Goal: Information Seeking & Learning: Learn about a topic

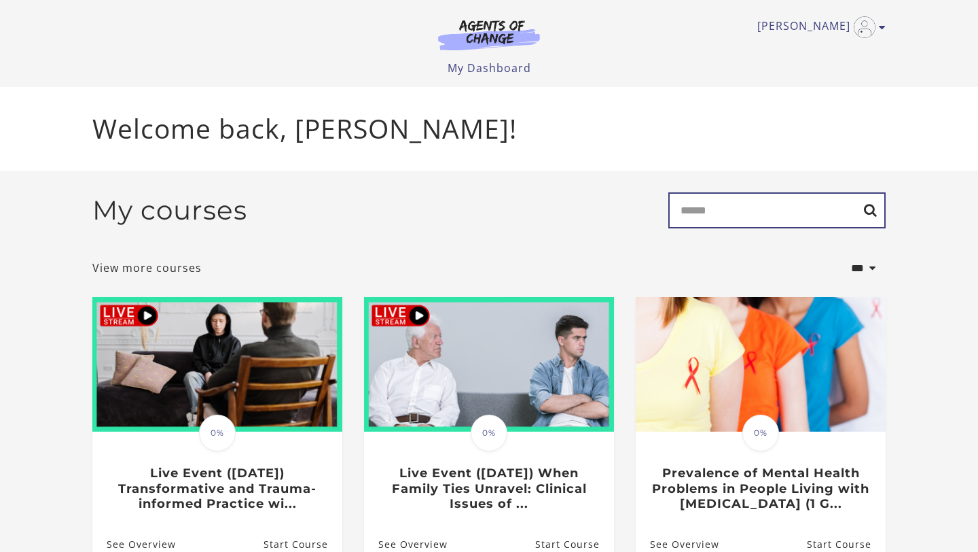
click at [708, 221] on input "Search" at bounding box center [777, 210] width 217 height 36
type input "******"
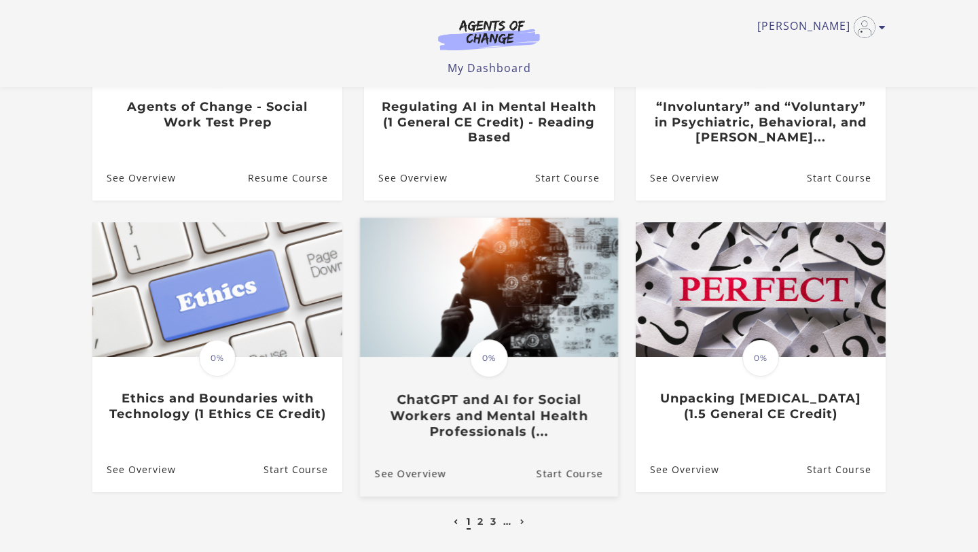
scroll to position [318, 0]
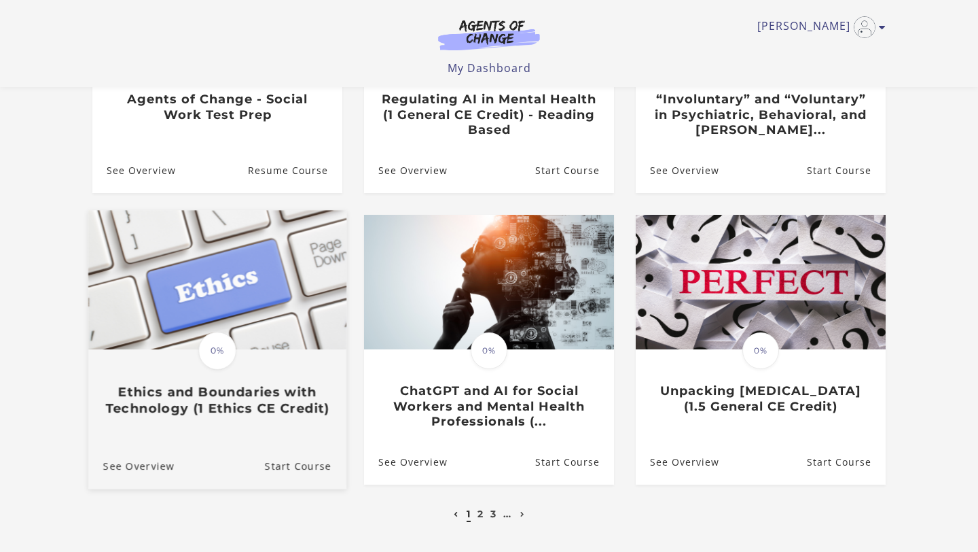
click at [255, 398] on h3 "Ethics and Boundaries with Technology (1 Ethics CE Credit)" at bounding box center [217, 399] width 228 height 31
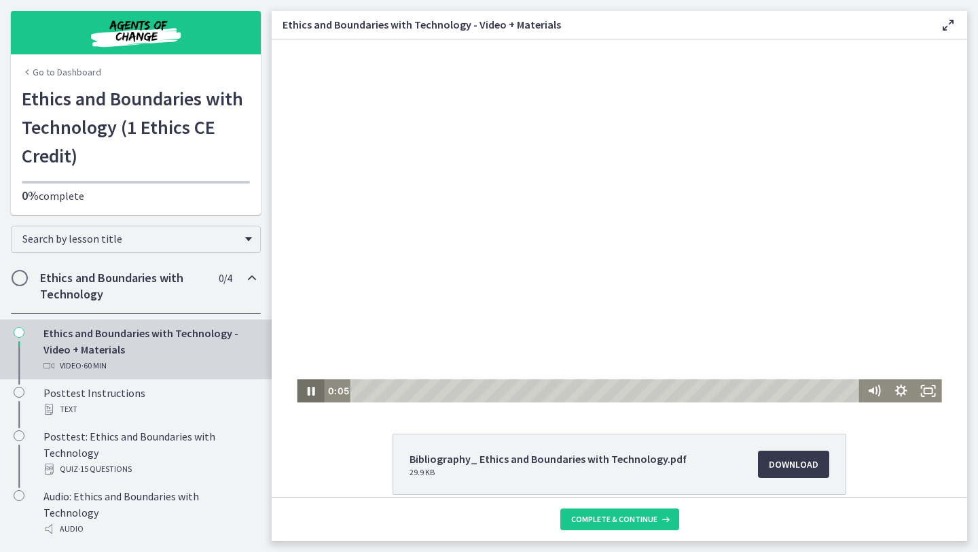
click at [310, 393] on icon "Pause" at bounding box center [310, 390] width 27 height 23
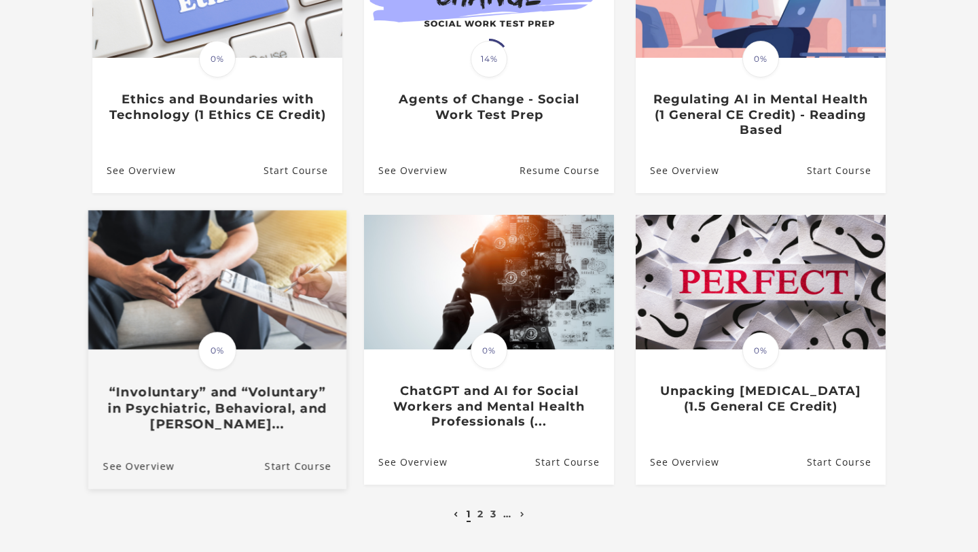
click at [213, 419] on h3 "“Involuntary” and “Voluntary” in Psychiatric, Behavioral, and Menta..." at bounding box center [217, 408] width 228 height 48
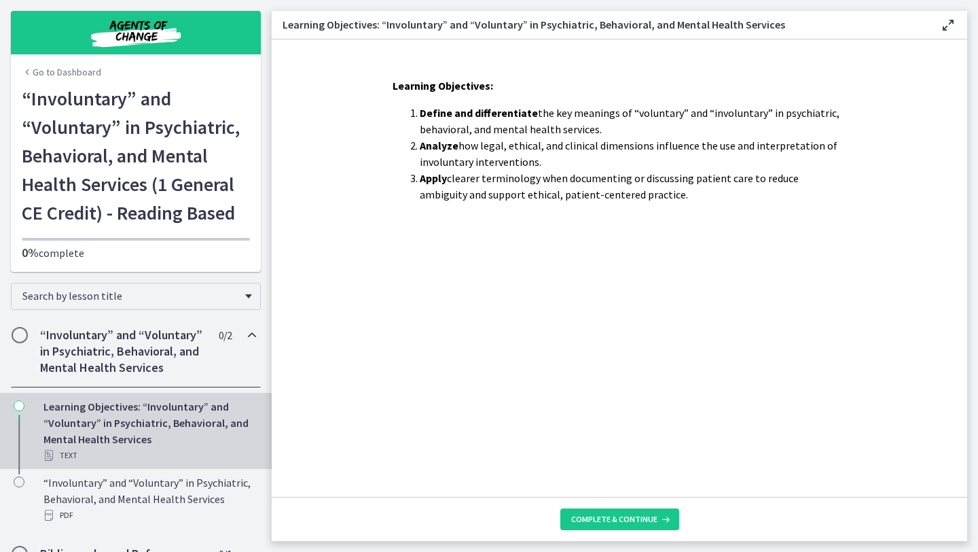
click at [60, 70] on link "Go to Dashboard" at bounding box center [61, 72] width 79 height 14
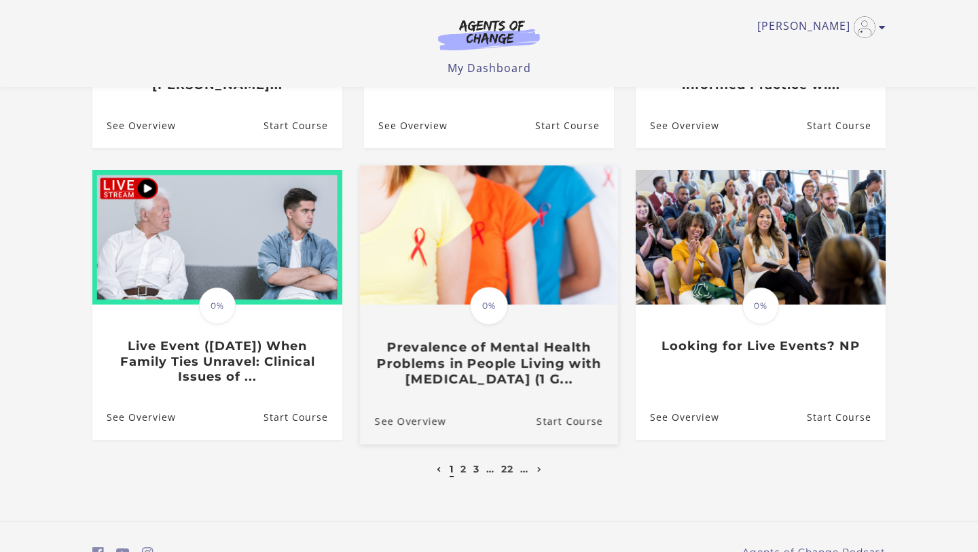
scroll to position [330, 0]
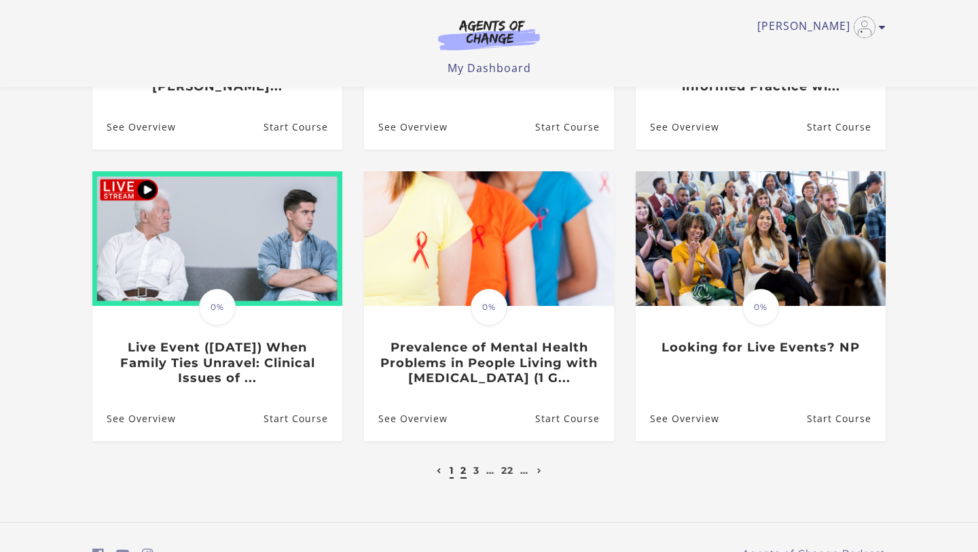
click at [466, 472] on link "2" at bounding box center [464, 470] width 6 height 12
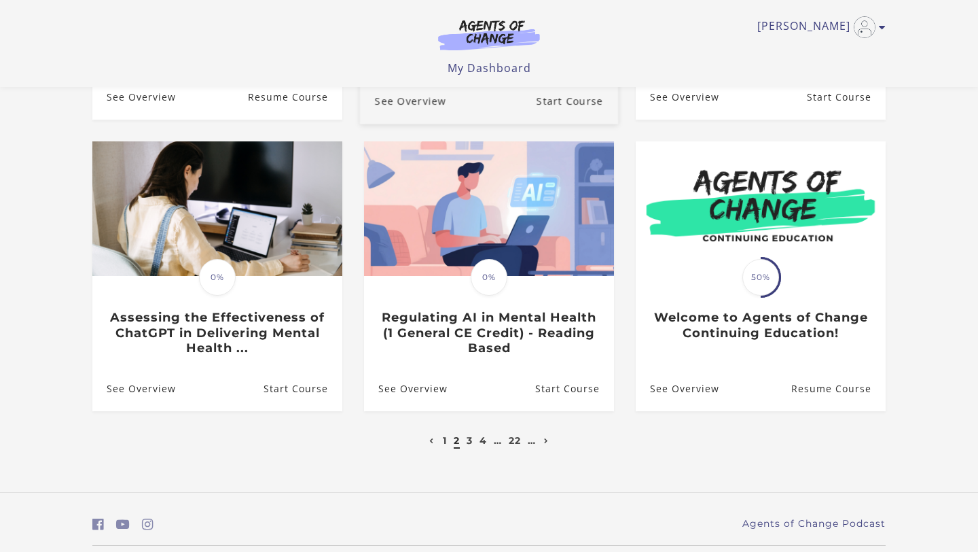
scroll to position [364, 0]
